Goal: Navigation & Orientation: Find specific page/section

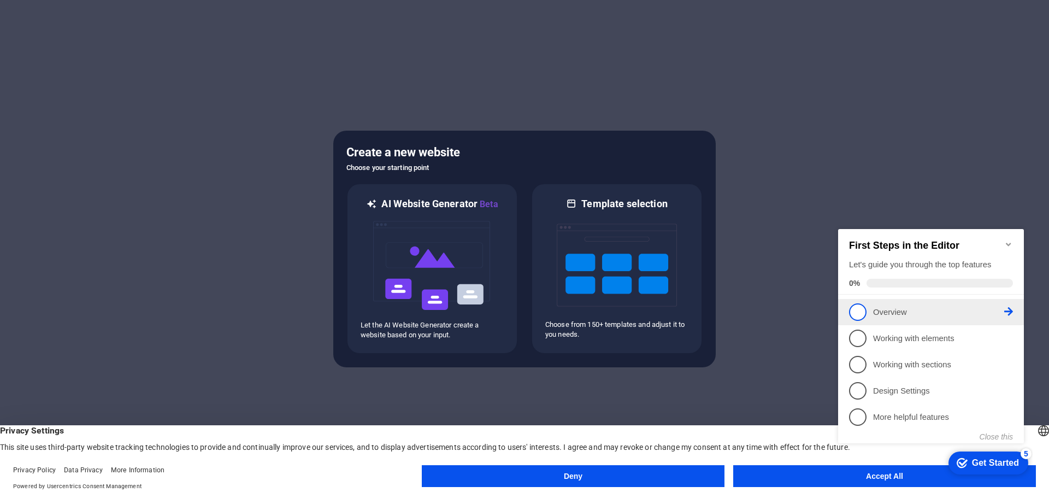
click at [861, 315] on span "1" at bounding box center [857, 311] width 17 height 17
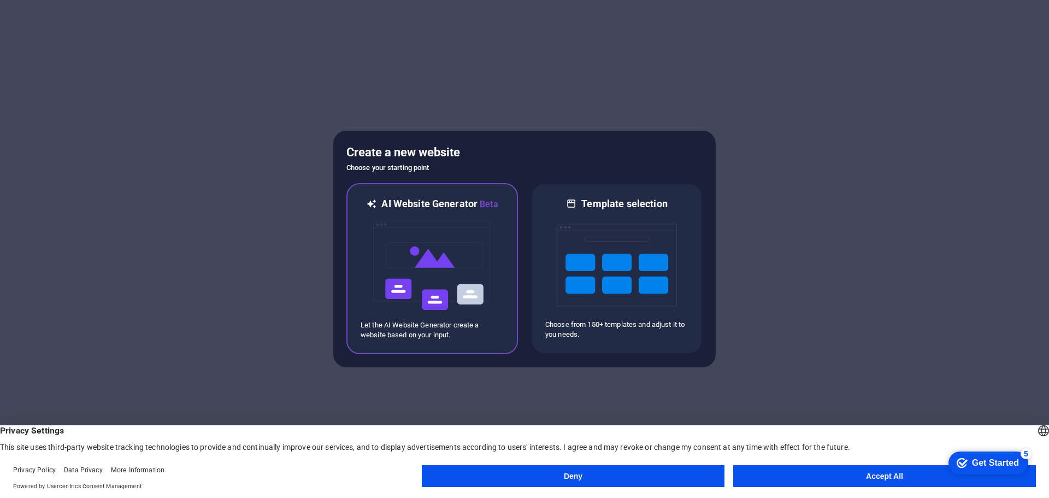
click at [481, 269] on img at bounding box center [432, 265] width 120 height 109
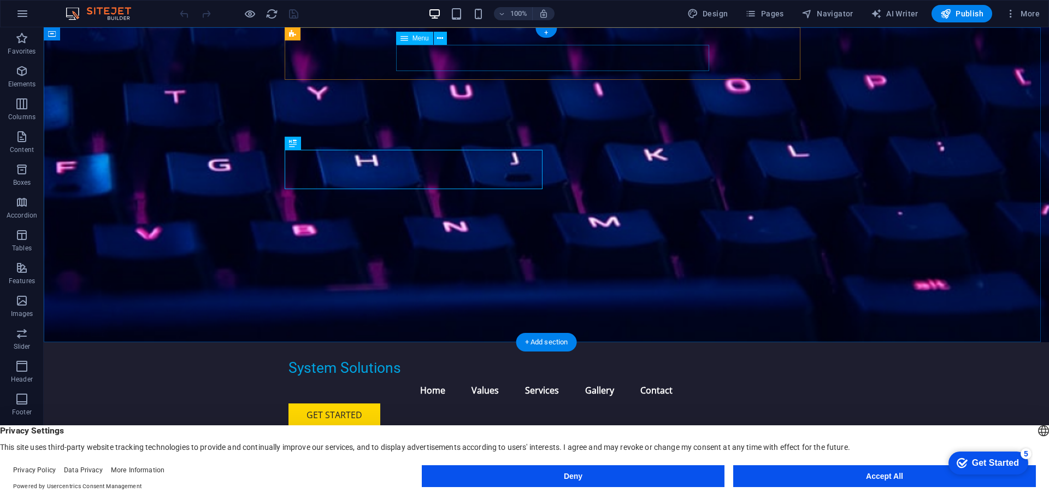
click at [446, 377] on nav "Home Values Services Gallery Contact" at bounding box center [547, 390] width 516 height 26
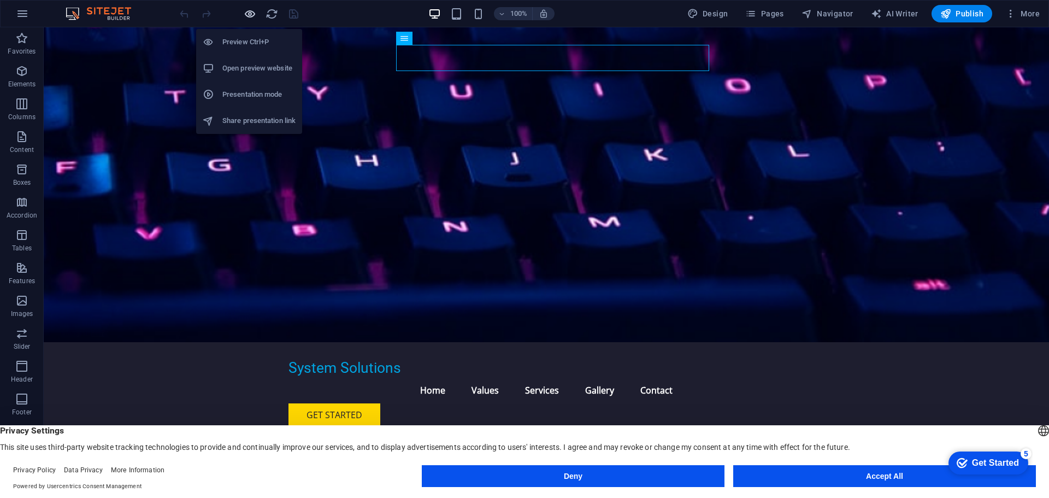
click at [252, 14] on icon "button" at bounding box center [250, 14] width 13 height 13
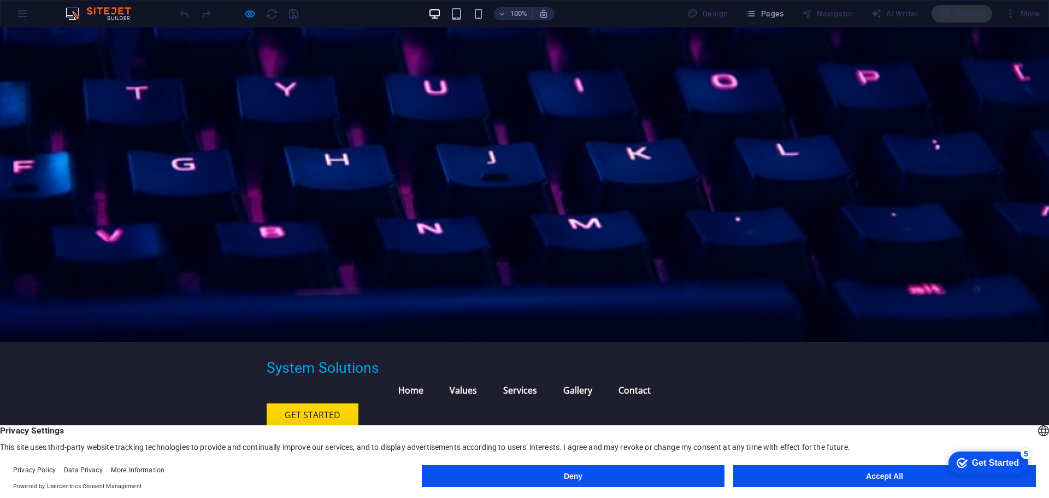
click at [430, 377] on link "Home" at bounding box center [411, 390] width 43 height 26
click at [419, 377] on link "Home" at bounding box center [411, 390] width 43 height 26
click at [468, 377] on link "Values" at bounding box center [463, 390] width 45 height 26
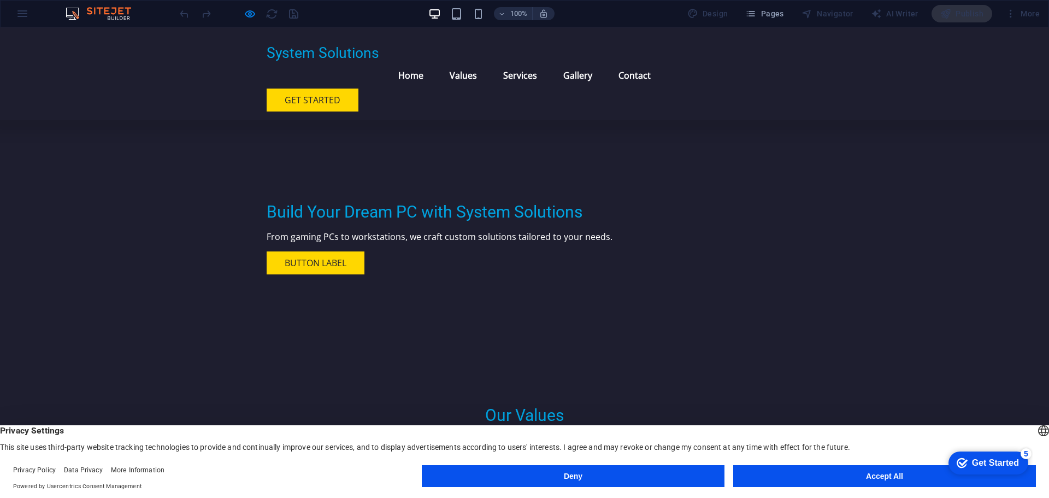
click at [411, 62] on link "Home" at bounding box center [411, 75] width 43 height 26
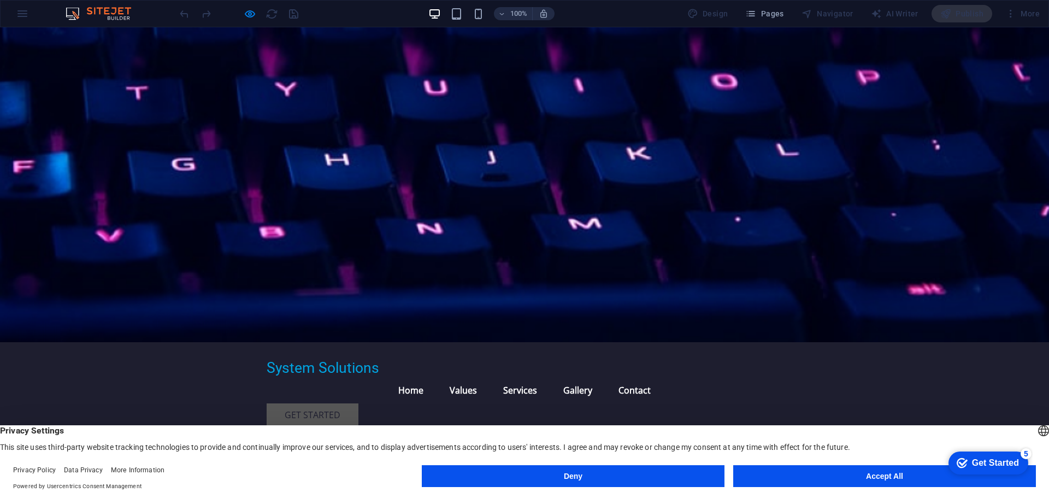
click at [358, 403] on link "Get Started" at bounding box center [313, 414] width 92 height 23
